Goal: Task Accomplishment & Management: Use online tool/utility

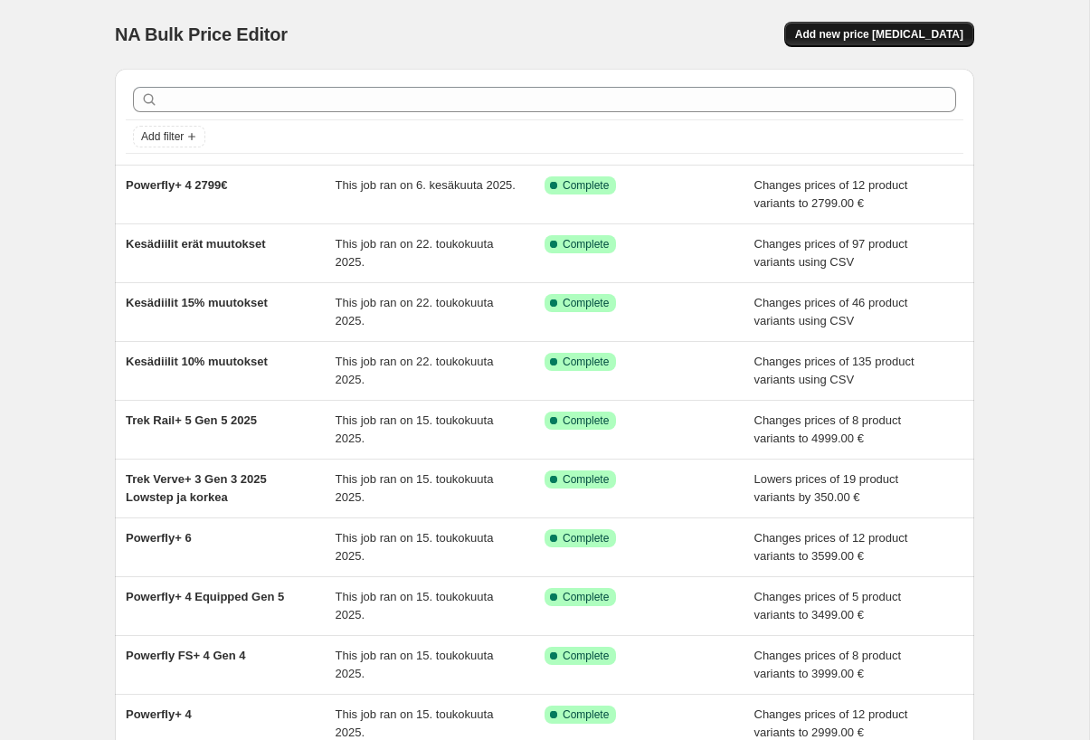
click at [847, 36] on span "Add new price [MEDICAL_DATA]" at bounding box center [879, 34] width 168 height 14
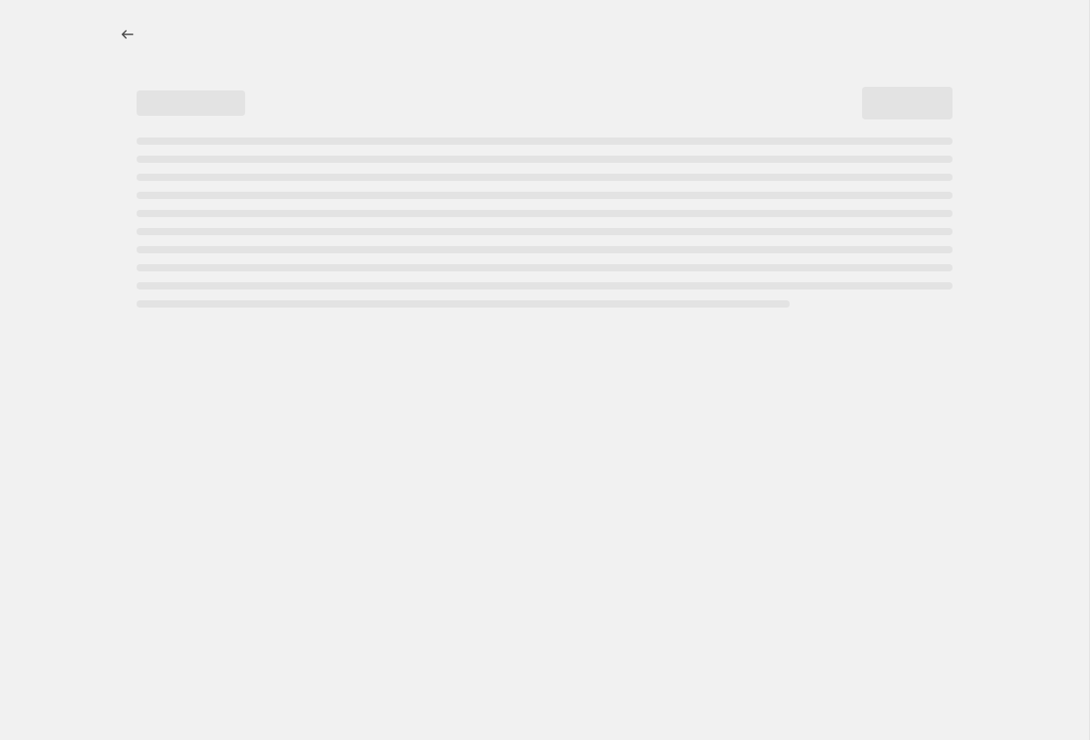
select select "percentage"
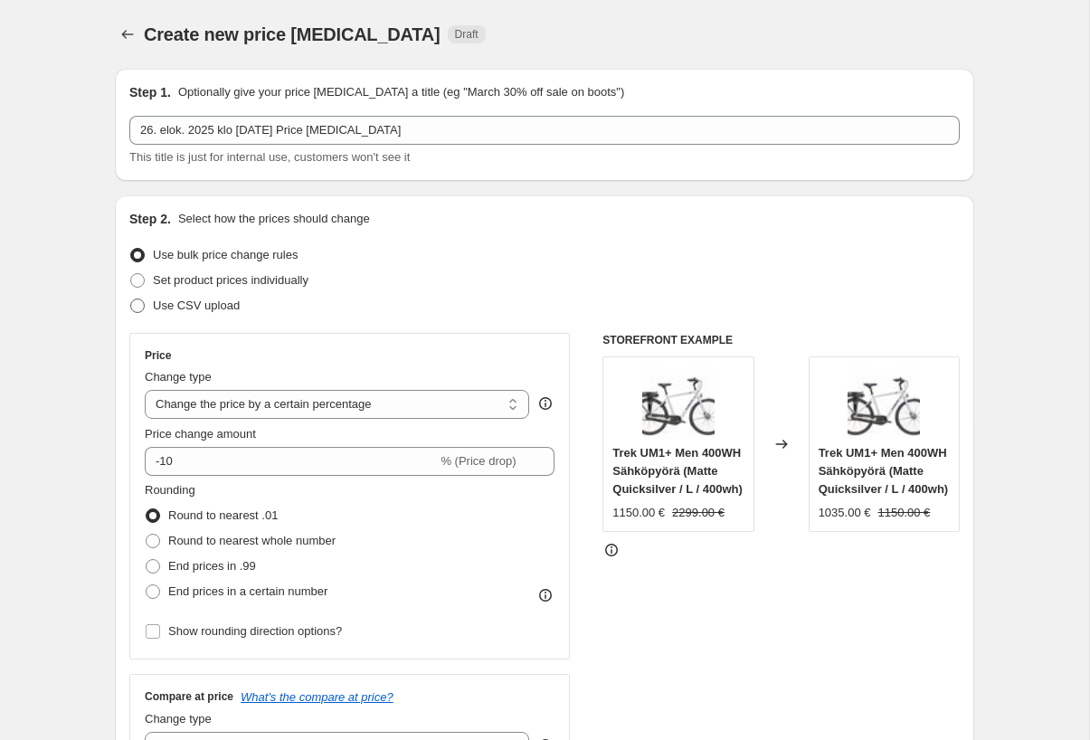
click at [220, 316] on label "Use CSV upload" at bounding box center [184, 305] width 110 height 25
click at [131, 299] on input "Use CSV upload" at bounding box center [130, 299] width 1 height 1
radio input "true"
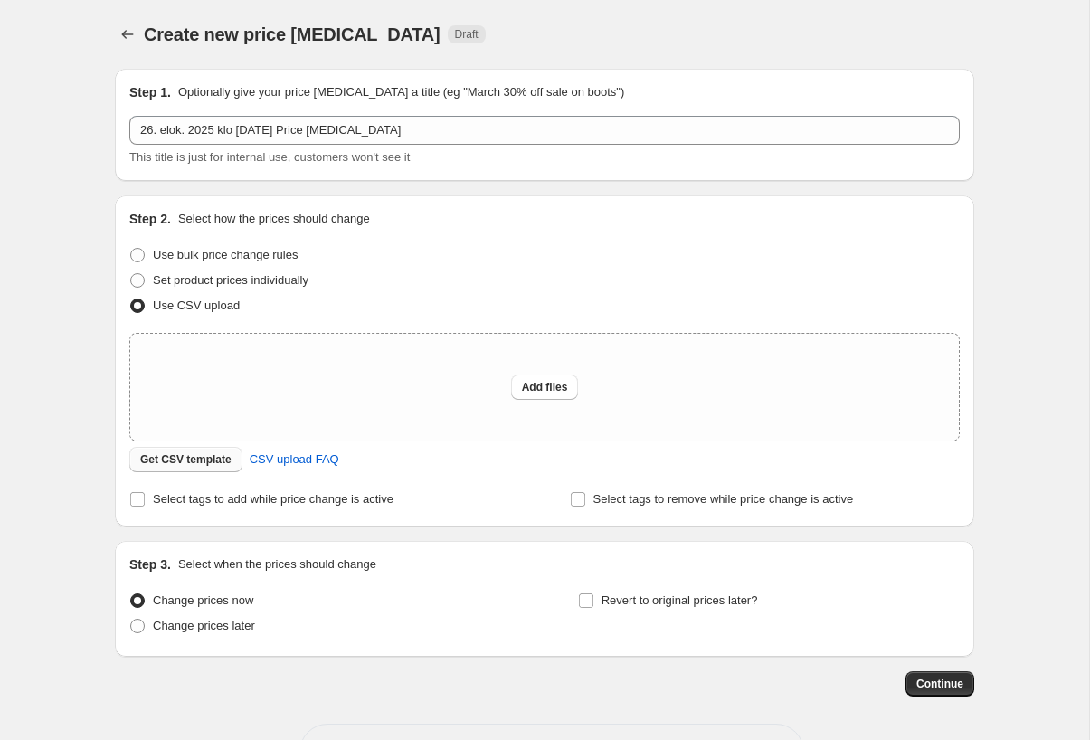
click at [204, 467] on span "Get CSV template" at bounding box center [185, 459] width 91 height 14
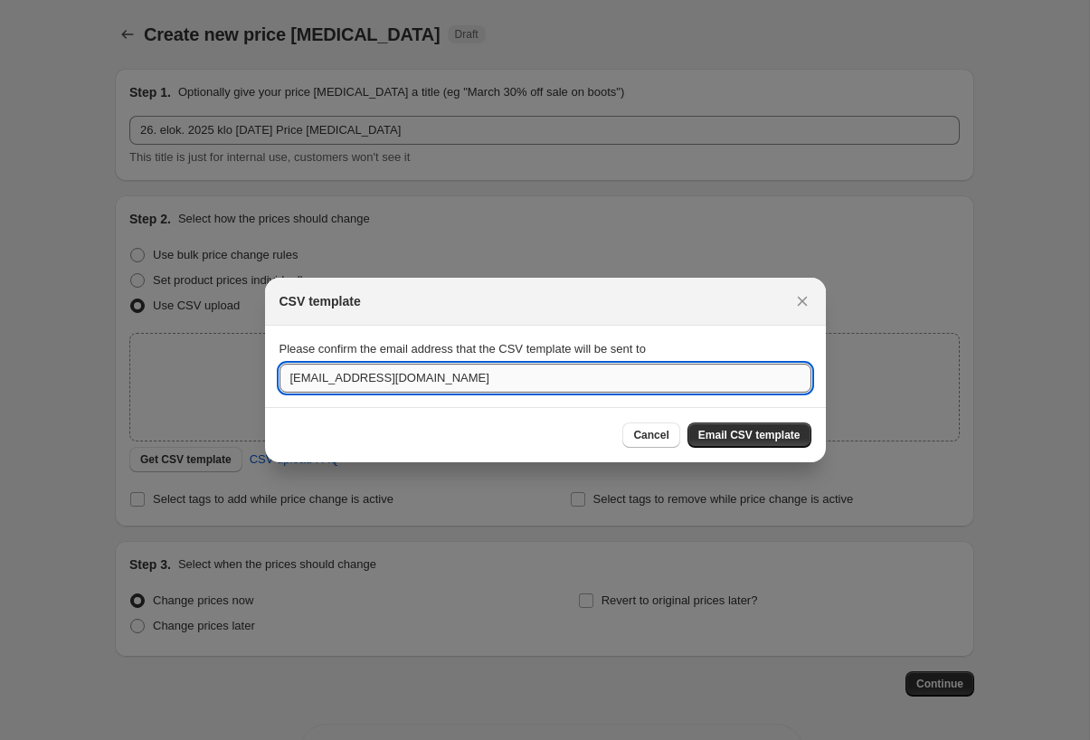
click at [662, 376] on input "[EMAIL_ADDRESS][DOMAIN_NAME]" at bounding box center [546, 378] width 532 height 29
click at [296, 380] on input "tilaus@cycli.fi" at bounding box center [546, 378] width 532 height 29
type input "jukka@cycli.fi"
click at [770, 439] on span "Email CSV template" at bounding box center [749, 435] width 102 height 14
